Goal: Check status: Check status

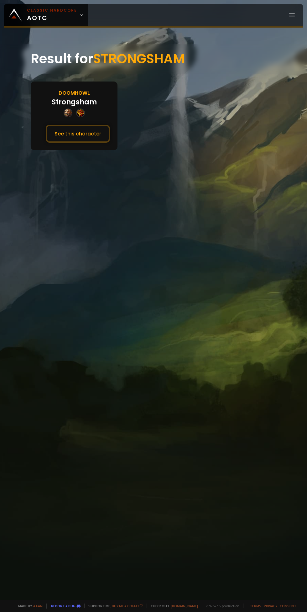
click at [79, 141] on button "See this character" at bounding box center [78, 134] width 64 height 18
click at [96, 134] on button "See this character" at bounding box center [78, 134] width 64 height 18
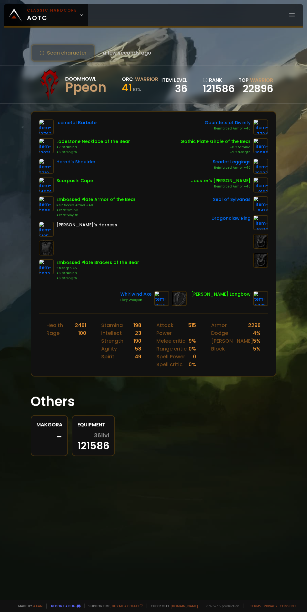
click at [77, 116] on div "Icemetal Barbute Lodestone Necklace of the Bear +7 Stamina +6 Strength Herod's …" at bounding box center [153, 213] width 245 height 202
click at [73, 127] on div "Icemetal Barbute" at bounding box center [76, 126] width 40 height 15
click at [46, 128] on img at bounding box center [46, 126] width 15 height 15
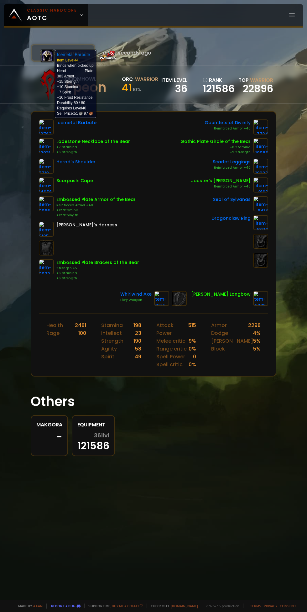
click at [42, 172] on link at bounding box center [46, 166] width 15 height 15
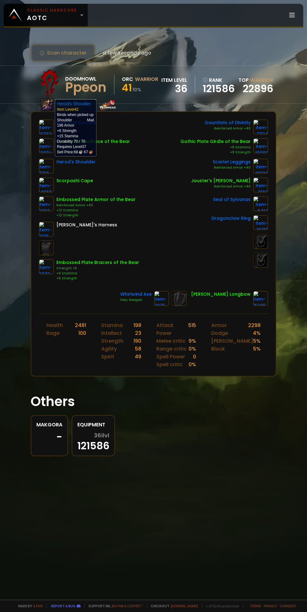
click at [268, 210] on link at bounding box center [260, 203] width 15 height 15
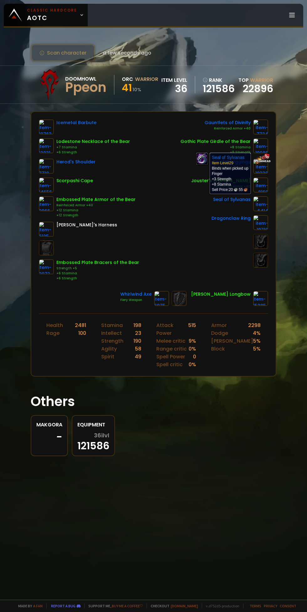
click at [267, 227] on img at bounding box center [260, 222] width 15 height 15
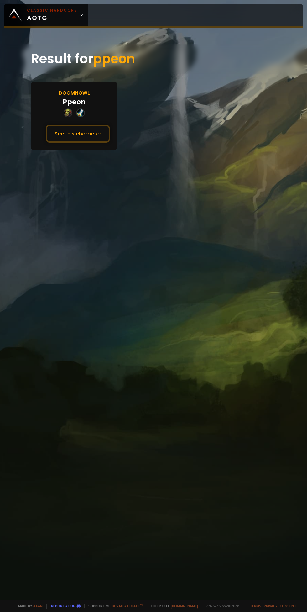
click at [62, 133] on button "See this character" at bounding box center [78, 134] width 64 height 18
